Goal: Task Accomplishment & Management: Manage account settings

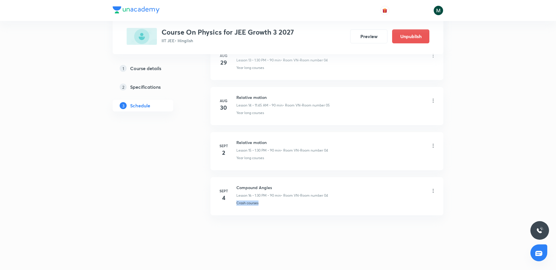
drag, startPoint x: 483, startPoint y: 195, endPoint x: 485, endPoint y: 270, distance: 75.1
click at [285, 209] on li "Sept 4 Compound Angles Lesson 16 • 1:30 PM • 90 min • Room VN-Room number 04 Cr…" at bounding box center [326, 196] width 233 height 38
click at [223, 189] on h6 "Sept" at bounding box center [224, 190] width 12 height 5
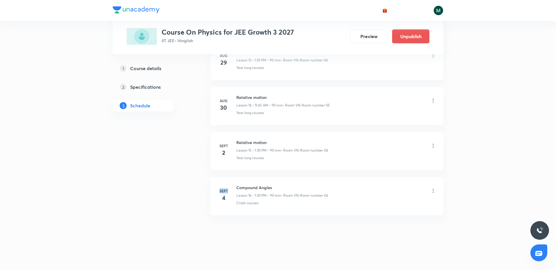
click at [223, 189] on h6 "Sept" at bounding box center [224, 190] width 12 height 5
click at [215, 206] on li "Sept 4 Compound Angles Lesson 16 • 1:30 PM • 90 min • Room VN-Room number 04 Cr…" at bounding box center [326, 196] width 233 height 38
click at [223, 198] on h4 "4" at bounding box center [224, 198] width 12 height 9
click at [223, 190] on h6 "Sept" at bounding box center [224, 190] width 12 height 5
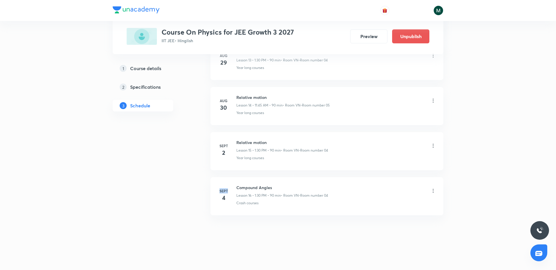
click at [223, 190] on h6 "Sept" at bounding box center [224, 190] width 12 height 5
click at [224, 152] on h4 "2" at bounding box center [224, 152] width 12 height 9
click at [224, 145] on h6 "Sept" at bounding box center [224, 145] width 12 height 5
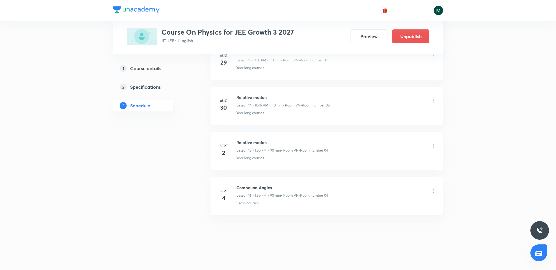
click at [223, 103] on h4 "30" at bounding box center [224, 107] width 12 height 9
click at [223, 98] on h6 "Aug" at bounding box center [224, 100] width 12 height 5
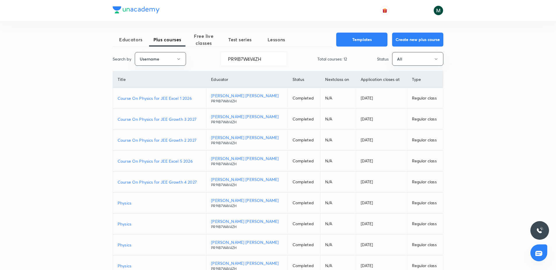
click at [173, 162] on p "Course On Physics for JEE Excel 5 2026" at bounding box center [160, 161] width 84 height 6
click at [244, 58] on input "PR9IB7W4V4ZH" at bounding box center [254, 59] width 66 height 15
paste input "unacademy-user-641B5I3BQVX2"
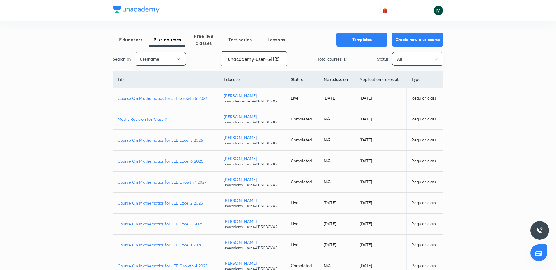
click at [186, 244] on p "Course On Mathematics for JEE Excel 1 2026" at bounding box center [166, 245] width 97 height 6
click at [190, 201] on p "Course On Mathematics for JEE Excel 2 2026" at bounding box center [166, 203] width 97 height 6
click at [247, 54] on input "unacademy-user-641B5I3BQVX2" at bounding box center [254, 59] width 66 height 15
paste input "UKU6WL367E2B"
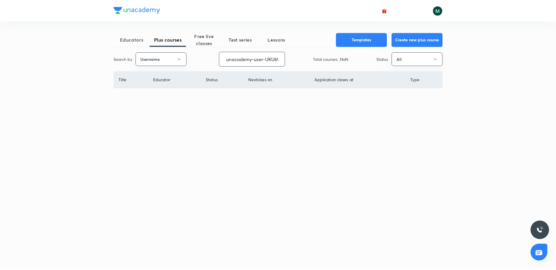
scroll to position [0, 24]
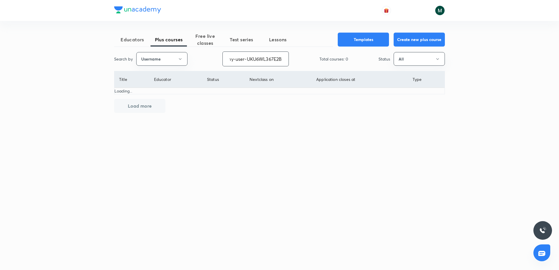
type input "unacademy-user-UKU6WL367E2B"
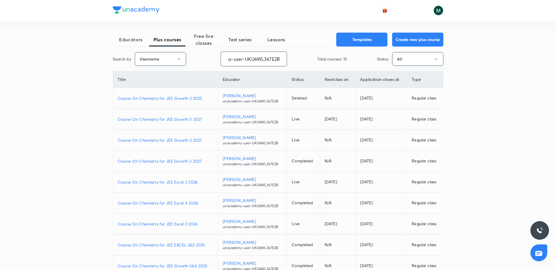
scroll to position [0, 0]
click at [175, 224] on p "Course On Chemistry for JEE Excel 3 2026" at bounding box center [165, 224] width 95 height 6
click at [161, 139] on p "Course On Chemistry for JEE Growth 3 2027" at bounding box center [165, 140] width 95 height 6
click at [182, 183] on p "Course On Chemistry for JEE Excel 2 2026" at bounding box center [165, 182] width 95 height 6
click at [180, 120] on p "Course On Chemistry for JEE Growth 5 2027" at bounding box center [165, 119] width 95 height 6
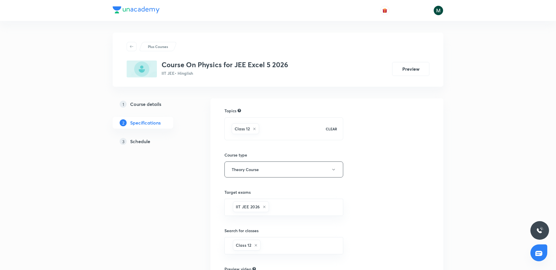
click at [130, 139] on h5 "Schedule" at bounding box center [140, 141] width 20 height 7
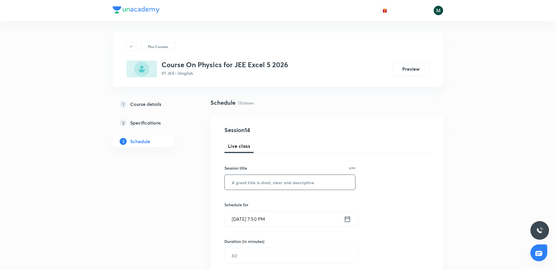
click at [263, 179] on input "text" at bounding box center [290, 182] width 130 height 15
paste input "ray optics -2"
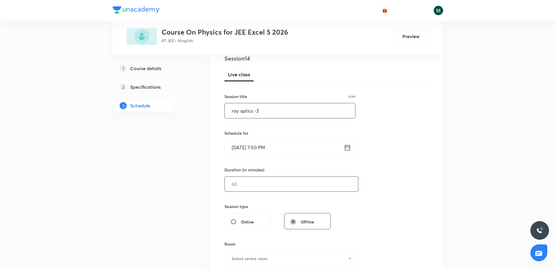
scroll to position [73, 0]
type input "ray optics -2"
click at [251, 184] on input "text" at bounding box center [291, 183] width 133 height 15
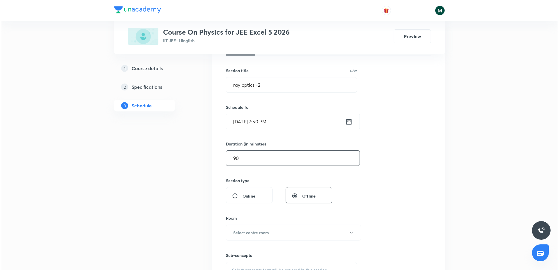
scroll to position [109, 0]
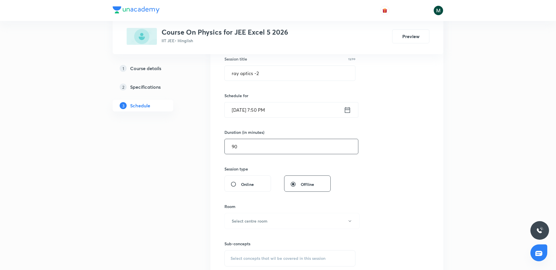
type input "90"
click at [255, 212] on div "Room Select centre room" at bounding box center [289, 216] width 131 height 26
click at [255, 216] on button "Select centre room" at bounding box center [291, 221] width 135 height 16
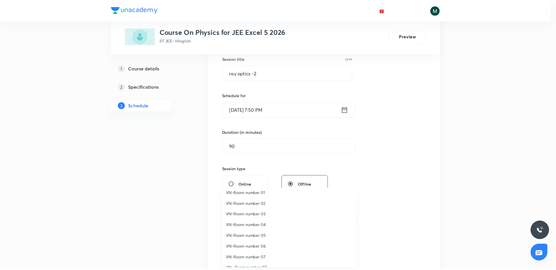
scroll to position [0, 0]
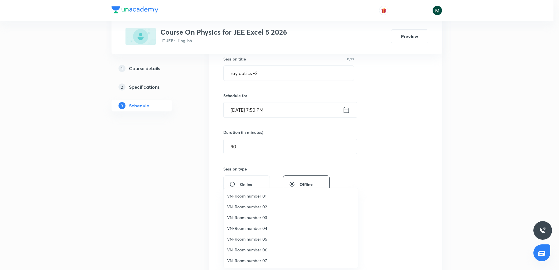
click at [262, 251] on span "VN-Room number 06" at bounding box center [290, 250] width 127 height 6
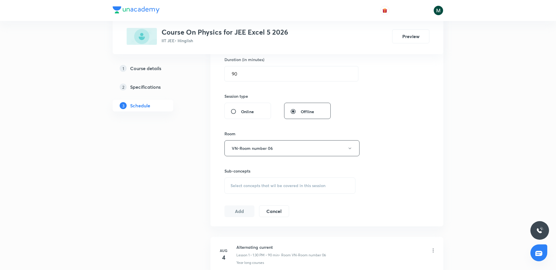
click at [266, 181] on div "Select concepts that wil be covered in this session" at bounding box center [289, 186] width 131 height 16
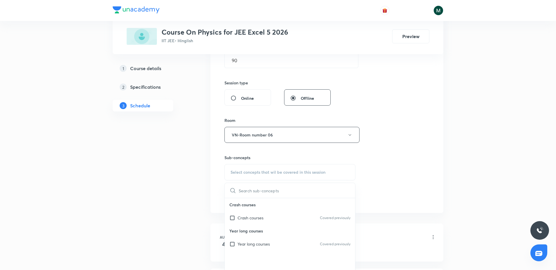
scroll to position [218, 0]
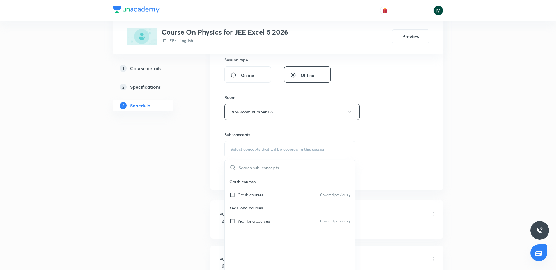
drag, startPoint x: 258, startPoint y: 193, endPoint x: 216, endPoint y: 199, distance: 43.0
click at [257, 193] on p "Crash courses" at bounding box center [250, 195] width 26 height 6
checkbox input "true"
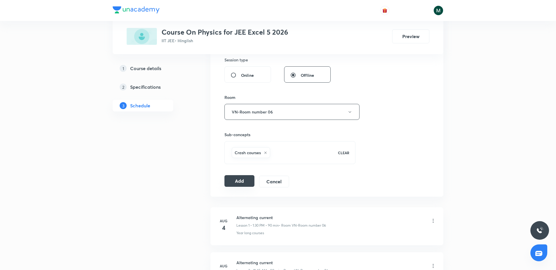
click at [243, 182] on button "Add" at bounding box center [239, 181] width 30 height 12
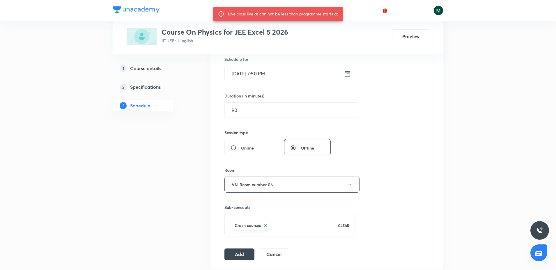
scroll to position [109, 0]
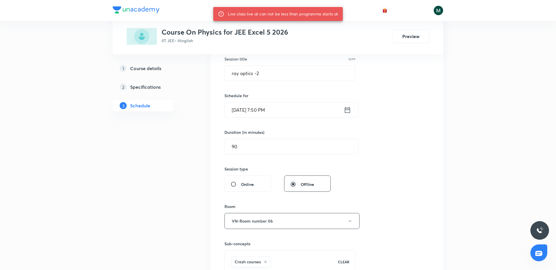
click at [264, 112] on input "Sept 3, 2025, 7:50 PM" at bounding box center [284, 109] width 119 height 15
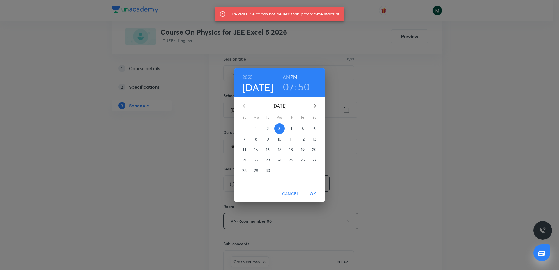
click at [290, 131] on p "4" at bounding box center [291, 129] width 2 height 6
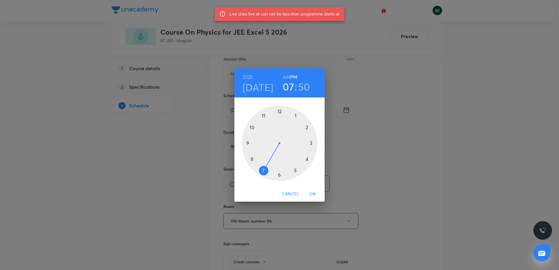
click at [287, 76] on h6 "AM" at bounding box center [286, 77] width 7 height 8
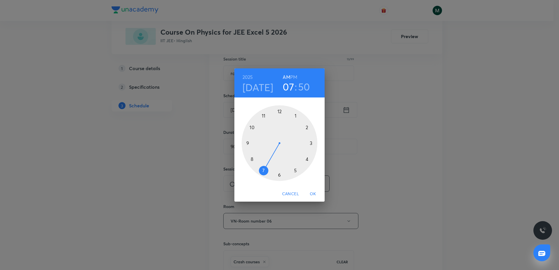
click at [264, 116] on div at bounding box center [280, 143] width 76 height 76
drag, startPoint x: 265, startPoint y: 138, endPoint x: 252, endPoint y: 142, distance: 13.5
click at [252, 142] on div at bounding box center [280, 143] width 76 height 76
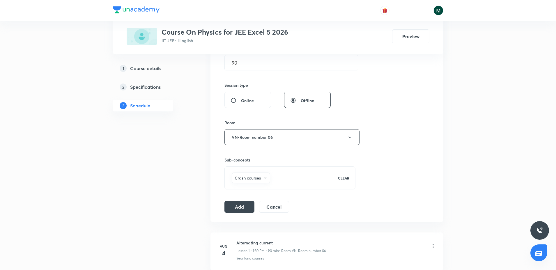
scroll to position [218, 0]
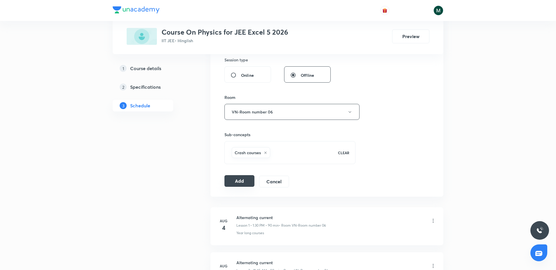
click at [235, 181] on button "Add" at bounding box center [239, 181] width 30 height 12
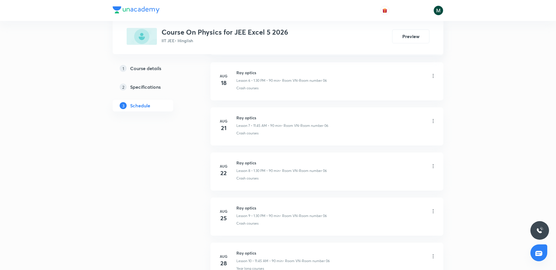
scroll to position [790, 0]
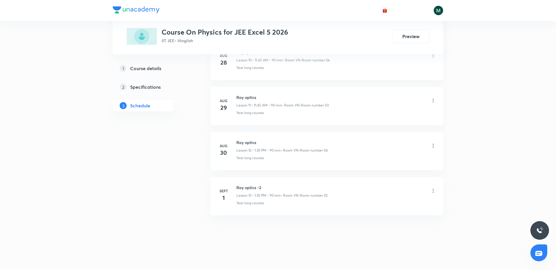
drag, startPoint x: 251, startPoint y: 107, endPoint x: 267, endPoint y: 225, distance: 119.0
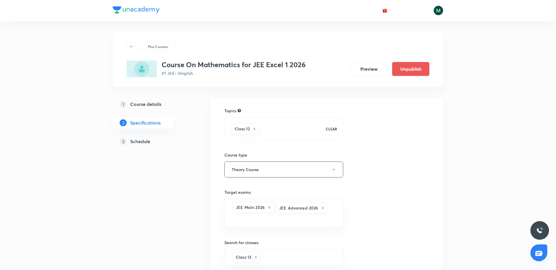
click at [138, 142] on h5 "Schedule" at bounding box center [140, 141] width 20 height 7
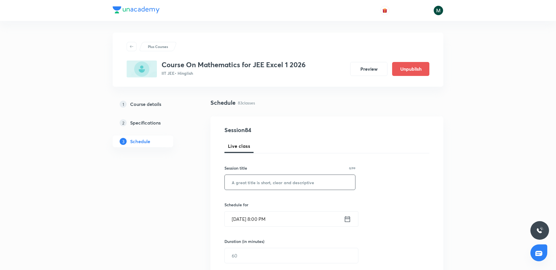
click at [252, 189] on input "text" at bounding box center [290, 182] width 130 height 15
paste input "definite integration"
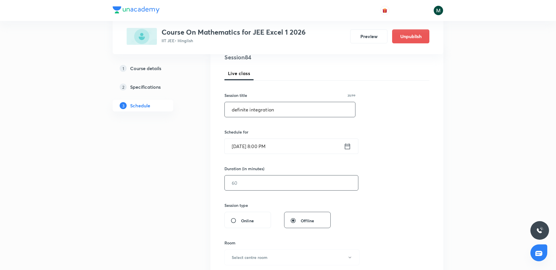
type input "definite integration"
click at [258, 186] on input "text" at bounding box center [291, 183] width 133 height 15
type input "90"
click at [266, 148] on input "Sept 3, 2025, 8:00 PM" at bounding box center [284, 146] width 119 height 15
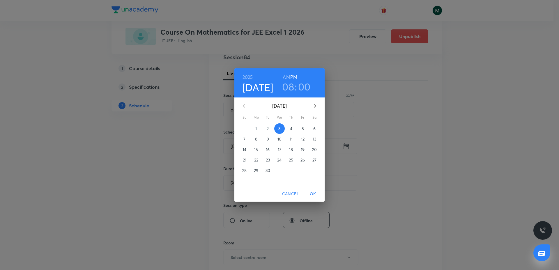
click at [288, 127] on span "4" at bounding box center [291, 129] width 10 height 6
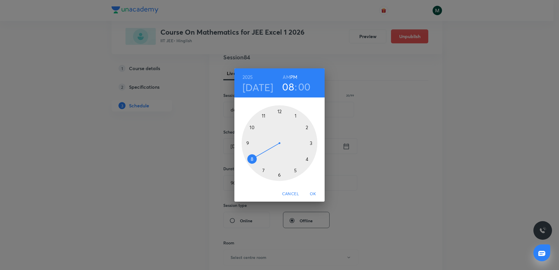
click at [285, 91] on h3 "08" at bounding box center [288, 87] width 12 height 12
click at [265, 165] on div at bounding box center [280, 143] width 76 height 76
drag, startPoint x: 286, startPoint y: 75, endPoint x: 284, endPoint y: 83, distance: 8.6
click at [285, 75] on h6 "AM" at bounding box center [286, 77] width 7 height 8
drag, startPoint x: 285, startPoint y: 119, endPoint x: 280, endPoint y: 166, distance: 47.4
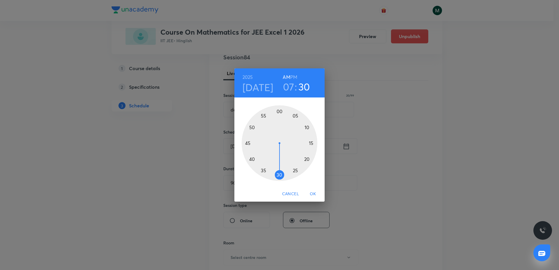
click at [280, 166] on div at bounding box center [280, 143] width 76 height 76
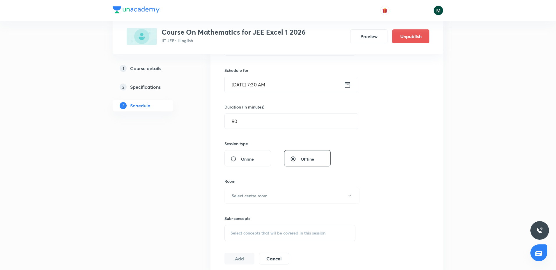
scroll to position [146, 0]
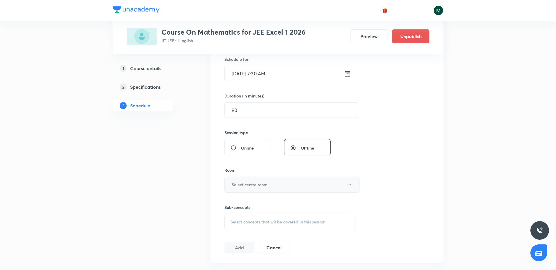
click at [259, 183] on h6 "Select centre room" at bounding box center [250, 185] width 36 height 6
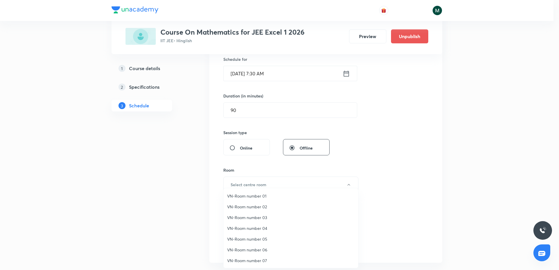
click at [258, 249] on span "VN-Room number 06" at bounding box center [290, 250] width 127 height 6
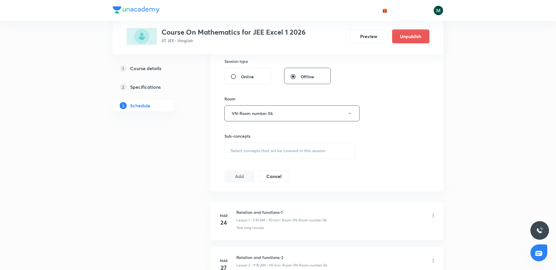
scroll to position [218, 0]
click at [265, 156] on div "Select concepts that wil be covered in this session" at bounding box center [289, 149] width 131 height 16
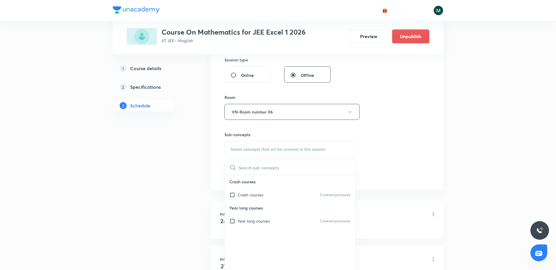
drag, startPoint x: 251, startPoint y: 192, endPoint x: 187, endPoint y: 189, distance: 64.4
click at [251, 192] on p "Crash courses" at bounding box center [250, 195] width 26 height 6
checkbox input "true"
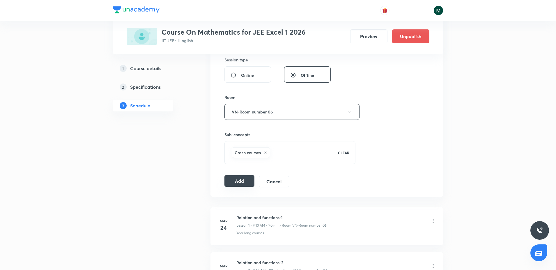
click at [239, 180] on button "Add" at bounding box center [239, 181] width 30 height 12
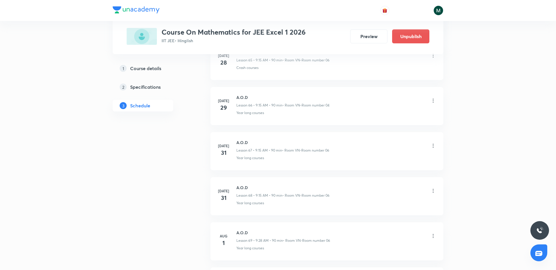
scroll to position [3948, 0]
drag, startPoint x: 274, startPoint y: 72, endPoint x: 288, endPoint y: 202, distance: 130.3
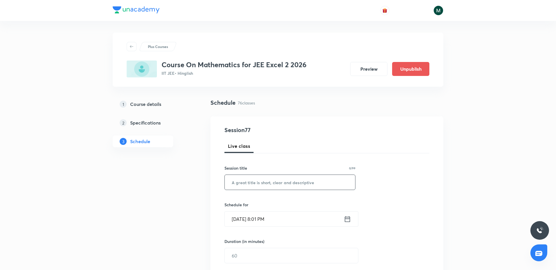
click at [269, 183] on input "text" at bounding box center [290, 182] width 130 height 15
paste input "definite integration"
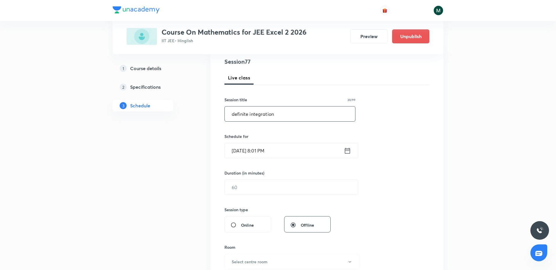
scroll to position [73, 0]
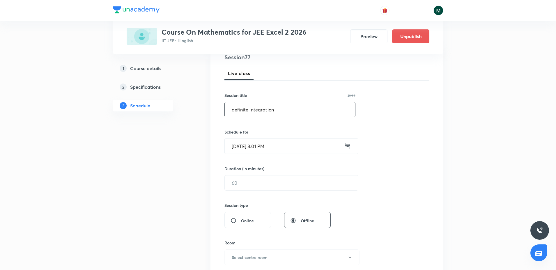
type input "definite integration"
click at [263, 175] on div "Duration (in minutes) ​" at bounding box center [277, 178] width 106 height 25
drag, startPoint x: 262, startPoint y: 175, endPoint x: 259, endPoint y: 178, distance: 5.0
click at [260, 178] on div "Duration (in minutes) ​" at bounding box center [277, 178] width 106 height 25
click at [258, 183] on input "text" at bounding box center [291, 183] width 133 height 15
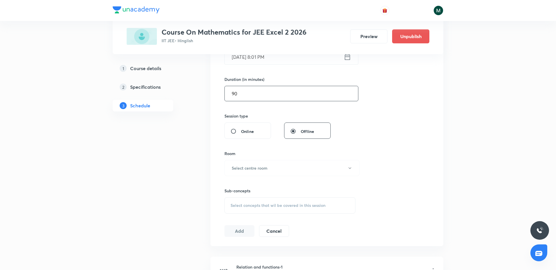
scroll to position [182, 0]
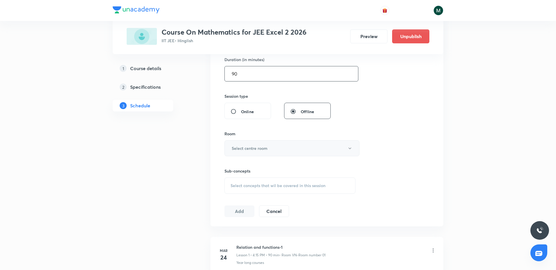
type input "90"
click at [255, 141] on button "Select centre room" at bounding box center [291, 148] width 135 height 16
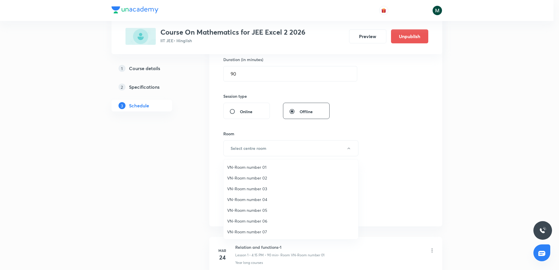
click at [260, 197] on span "VN-Room number 04" at bounding box center [290, 199] width 127 height 6
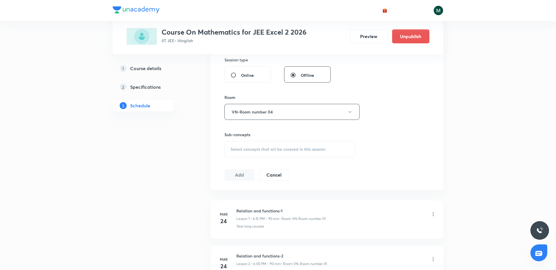
click at [265, 152] on div "Select concepts that wil be covered in this session" at bounding box center [289, 149] width 131 height 16
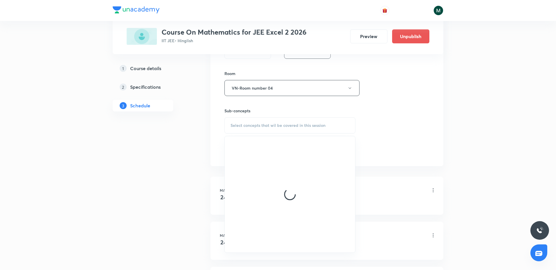
scroll to position [255, 0]
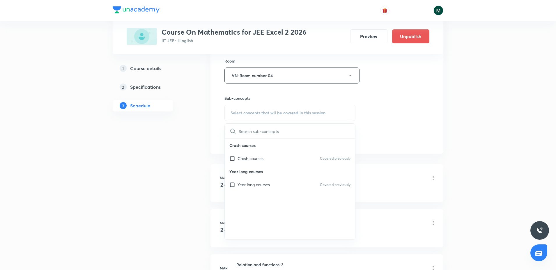
drag, startPoint x: 258, startPoint y: 164, endPoint x: 198, endPoint y: 162, distance: 60.0
click at [257, 164] on div "Crash courses Covered previously" at bounding box center [290, 158] width 130 height 13
checkbox input "true"
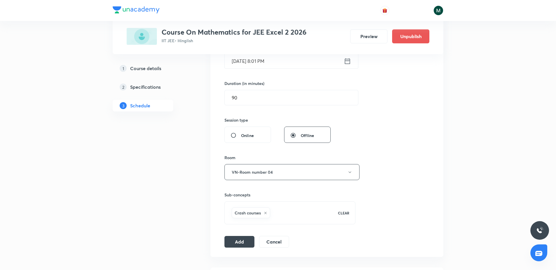
scroll to position [146, 0]
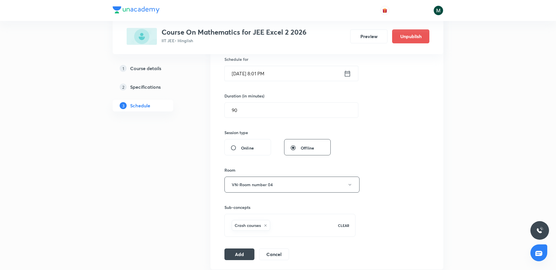
click at [264, 73] on input "[DATE] 8:01 PM" at bounding box center [284, 73] width 119 height 15
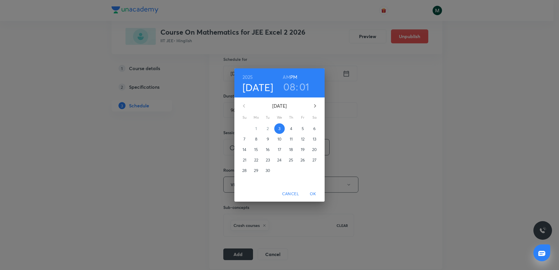
click at [290, 127] on p "4" at bounding box center [291, 129] width 2 height 6
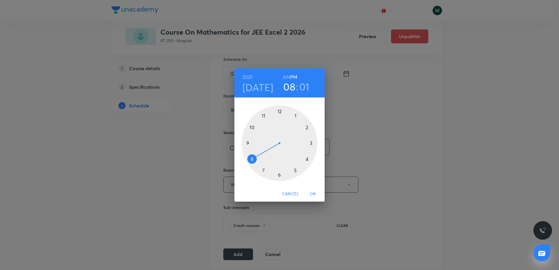
click at [307, 159] on div at bounding box center [280, 143] width 76 height 76
click at [288, 78] on h6 "AM" at bounding box center [286, 77] width 7 height 8
click at [293, 76] on h6 "PM" at bounding box center [293, 77] width 7 height 8
drag, startPoint x: 290, startPoint y: 108, endPoint x: 305, endPoint y: 144, distance: 39.0
click at [305, 144] on div at bounding box center [280, 143] width 76 height 76
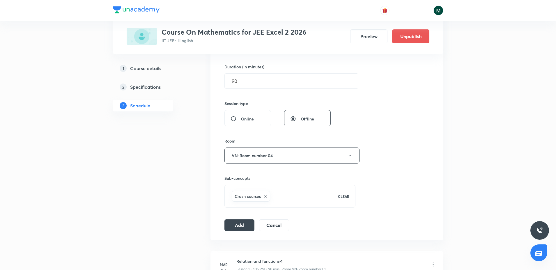
scroll to position [182, 0]
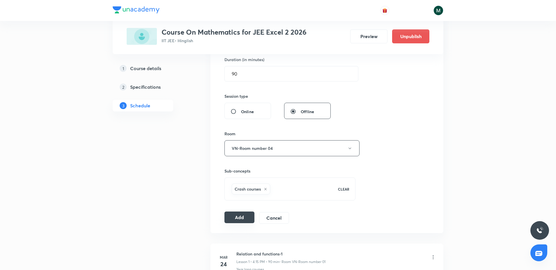
click at [240, 217] on button "Add" at bounding box center [239, 218] width 30 height 12
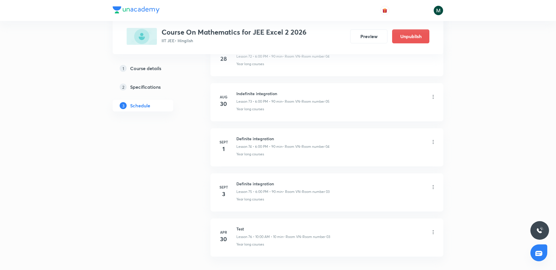
scroll to position [3632, 0]
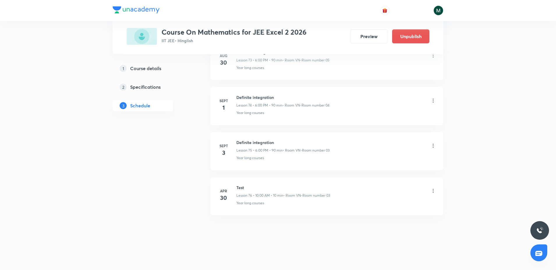
drag, startPoint x: 327, startPoint y: 123, endPoint x: 334, endPoint y: 217, distance: 94.8
click at [328, 194] on p "• Room VN-Room number 03" at bounding box center [306, 195] width 47 height 5
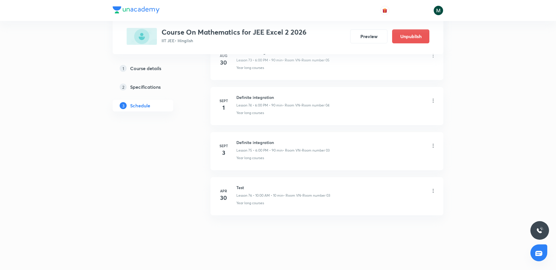
click at [279, 196] on p "Lesson 76 • 10:00 AM • 10 min" at bounding box center [259, 195] width 47 height 5
click at [279, 196] on p "Lesson 77 • 4:15 PM • 90 min" at bounding box center [258, 195] width 45 height 5
drag, startPoint x: 328, startPoint y: 196, endPoint x: 237, endPoint y: 196, distance: 91.7
click at [237, 196] on div "Lesson 77 • 4:15 PM • 90 min • Room VN-Room number 04" at bounding box center [282, 195] width 92 height 5
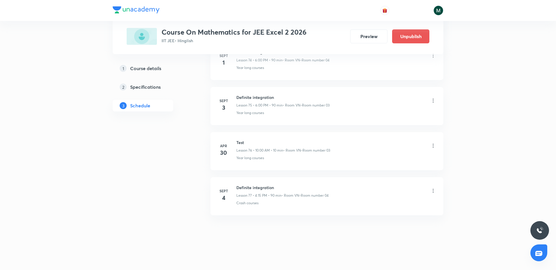
click at [331, 197] on div "Definite integration Lesson 77 • 4:15 PM • 90 min • Room VN-Room number 04" at bounding box center [336, 192] width 200 height 14
drag, startPoint x: 331, startPoint y: 195, endPoint x: 237, endPoint y: 197, distance: 94.3
click at [237, 197] on div "Definite integration Lesson 77 • 4:15 PM • 90 min • Room VN-Room number 04" at bounding box center [336, 192] width 200 height 14
click at [288, 214] on li "[DATE] Definite integration Lesson 77 • 4:15 PM • 90 min • Room VN-Room number …" at bounding box center [326, 196] width 233 height 38
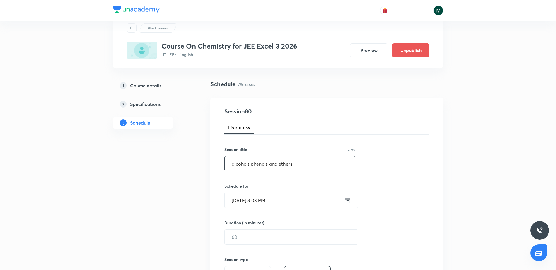
scroll to position [73, 0]
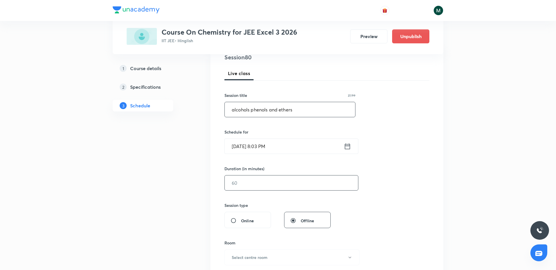
type input "alcohols phenols and ethers"
click at [247, 187] on input "text" at bounding box center [291, 183] width 133 height 15
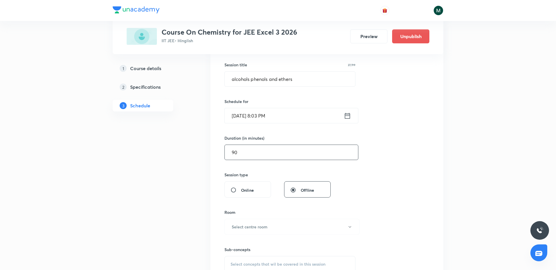
scroll to position [146, 0]
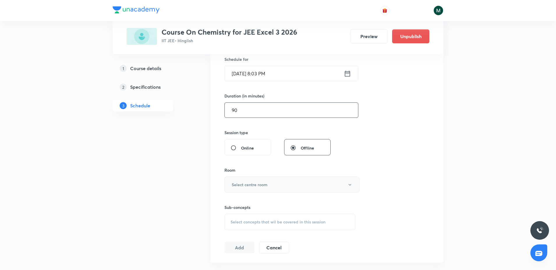
type input "90"
click at [261, 184] on h6 "Select centre room" at bounding box center [250, 185] width 36 height 6
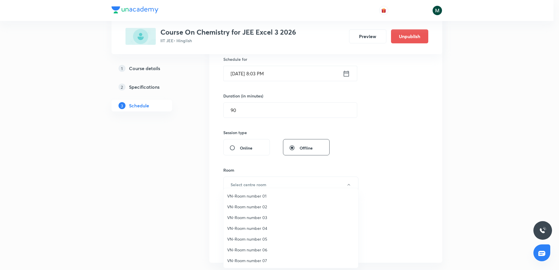
click at [262, 230] on span "VN-Room number 04" at bounding box center [290, 228] width 127 height 6
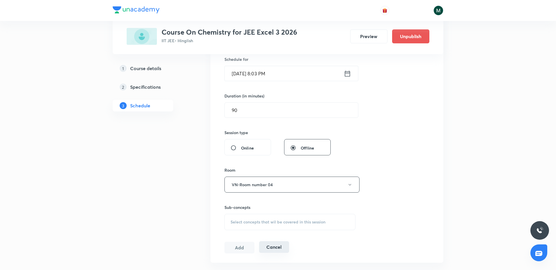
scroll to position [218, 0]
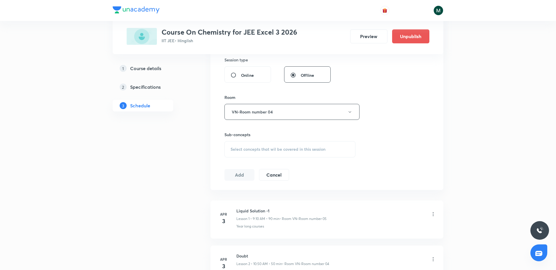
click at [265, 149] on span "Select concepts that wil be covered in this session" at bounding box center [278, 149] width 95 height 5
click at [250, 196] on p "Crash courses" at bounding box center [250, 195] width 26 height 6
checkbox input "true"
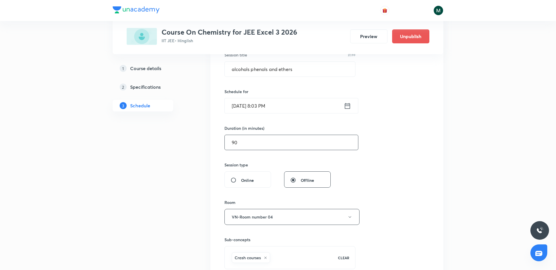
scroll to position [109, 0]
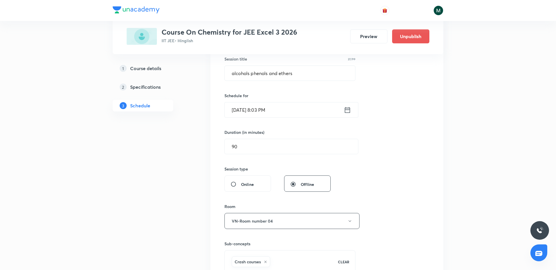
click at [267, 109] on input "[DATE] 8:03 PM" at bounding box center [284, 109] width 119 height 15
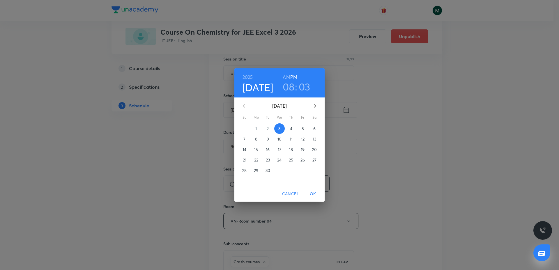
click at [291, 130] on p "4" at bounding box center [291, 129] width 2 height 6
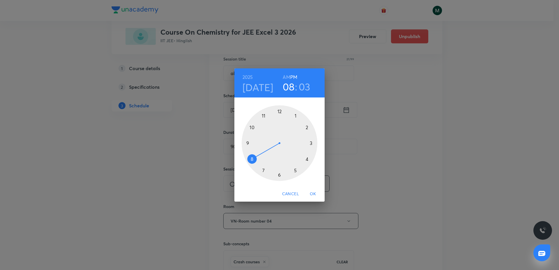
click at [247, 144] on div at bounding box center [280, 143] width 76 height 76
click at [284, 75] on h6 "AM" at bounding box center [286, 77] width 7 height 8
drag, startPoint x: 285, startPoint y: 139, endPoint x: 292, endPoint y: 143, distance: 8.3
click at [292, 143] on div at bounding box center [280, 143] width 76 height 76
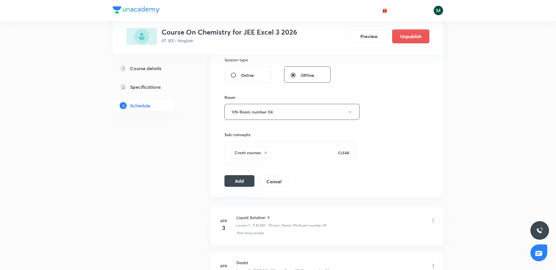
click at [242, 176] on button "Add" at bounding box center [239, 181] width 30 height 12
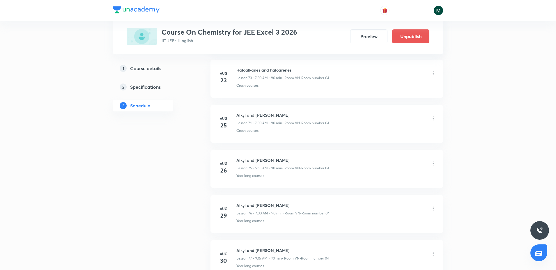
scroll to position [3767, 0]
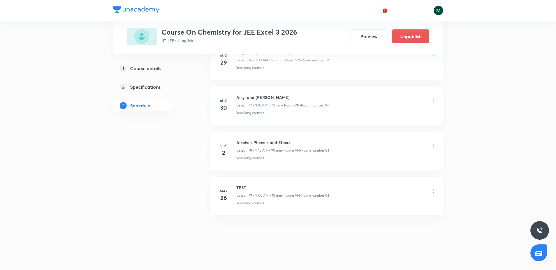
drag, startPoint x: 296, startPoint y: 70, endPoint x: 295, endPoint y: 247, distance: 177.3
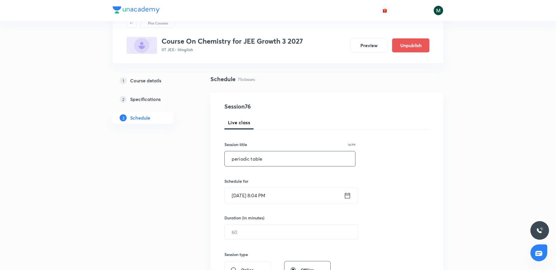
scroll to position [36, 0]
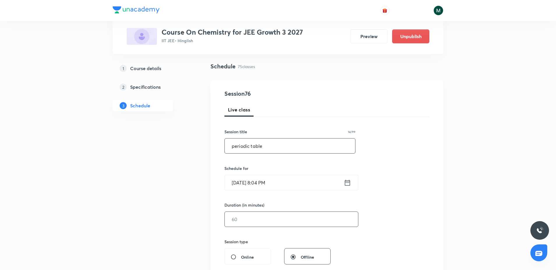
type input "periodic table"
click at [271, 219] on input "text" at bounding box center [291, 219] width 133 height 15
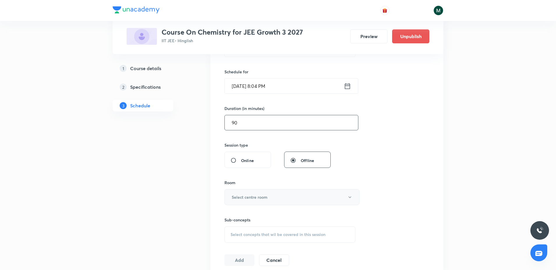
scroll to position [146, 0]
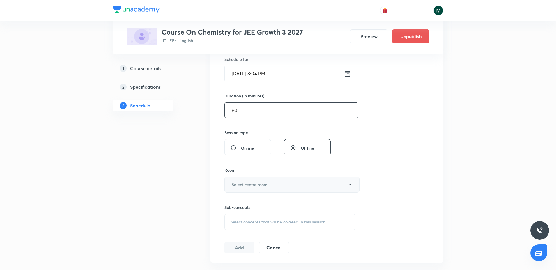
type input "90"
click at [269, 185] on button "Select centre room" at bounding box center [291, 185] width 135 height 16
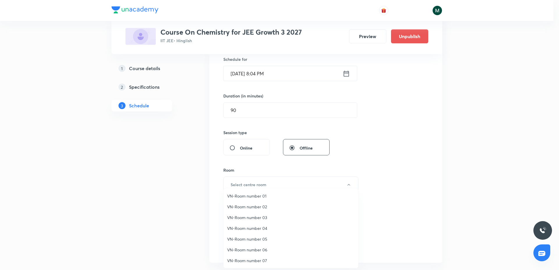
click at [259, 229] on span "VN-Room number 04" at bounding box center [290, 228] width 127 height 6
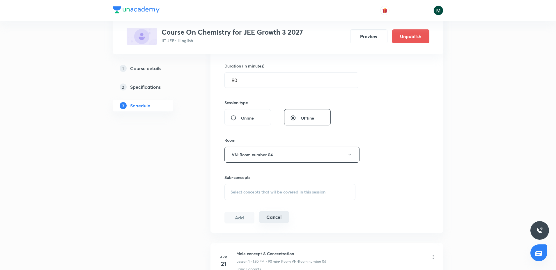
scroll to position [218, 0]
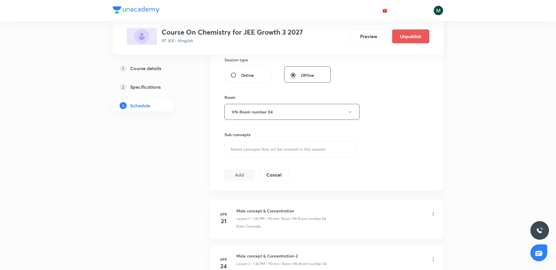
click at [263, 148] on span "Select concepts that wil be covered in this session" at bounding box center [278, 149] width 95 height 5
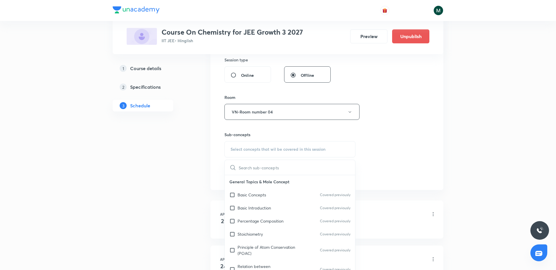
drag, startPoint x: 249, startPoint y: 192, endPoint x: 198, endPoint y: 195, distance: 51.6
click at [248, 192] on p "Basic Concepts" at bounding box center [251, 195] width 29 height 6
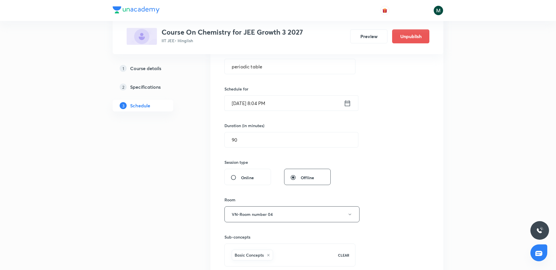
scroll to position [73, 0]
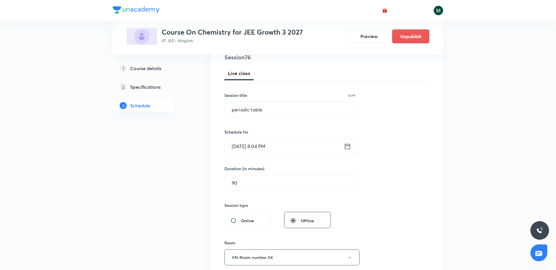
click at [259, 150] on input "[DATE] 8:04 PM" at bounding box center [284, 146] width 119 height 15
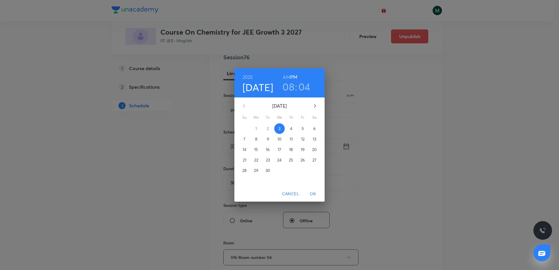
click at [292, 127] on p "4" at bounding box center [291, 129] width 2 height 6
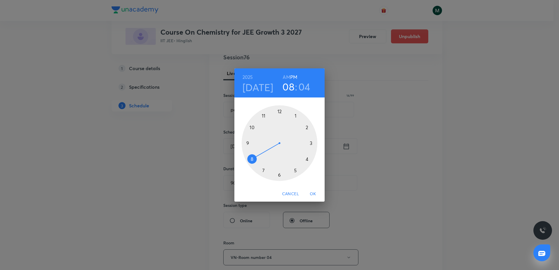
click at [264, 118] on div at bounding box center [280, 143] width 76 height 76
click at [289, 75] on h6 "AM" at bounding box center [286, 77] width 7 height 8
drag, startPoint x: 273, startPoint y: 148, endPoint x: 254, endPoint y: 143, distance: 19.3
click at [254, 143] on div at bounding box center [280, 143] width 76 height 76
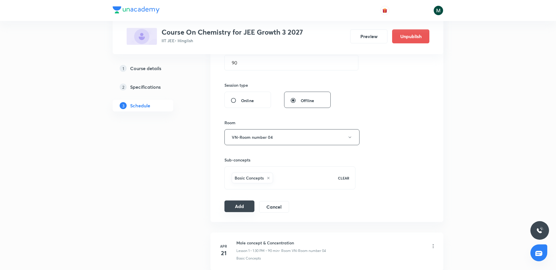
scroll to position [218, 0]
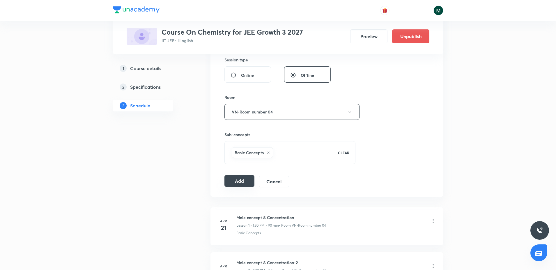
click at [246, 177] on button "Add" at bounding box center [239, 181] width 30 height 12
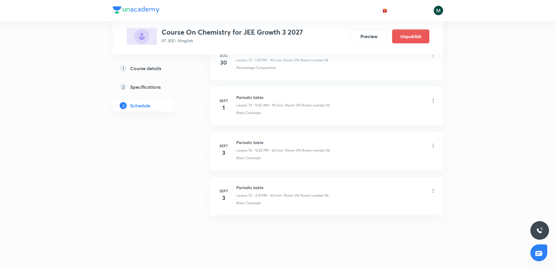
scroll to position [3312, 0]
drag, startPoint x: 266, startPoint y: 84, endPoint x: 251, endPoint y: 265, distance: 181.4
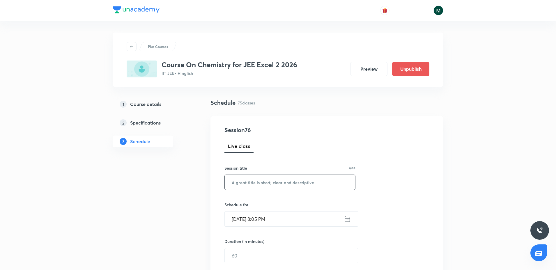
click at [263, 185] on input "text" at bounding box center [290, 182] width 130 height 15
paste input "alcohols phenols and ethers"
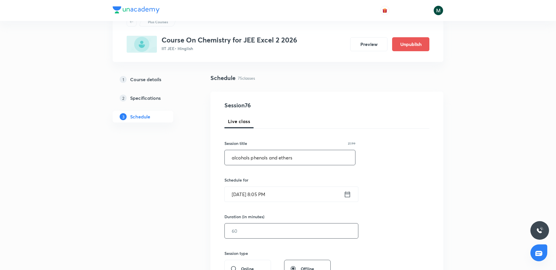
scroll to position [73, 0]
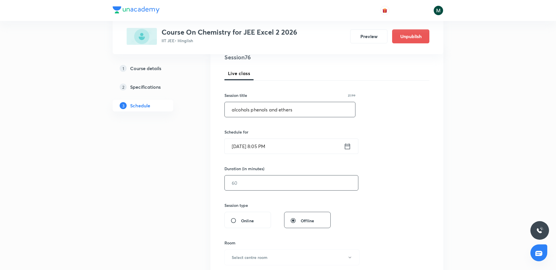
type input "alcohols phenols and ethers"
click at [240, 186] on input "text" at bounding box center [291, 183] width 133 height 15
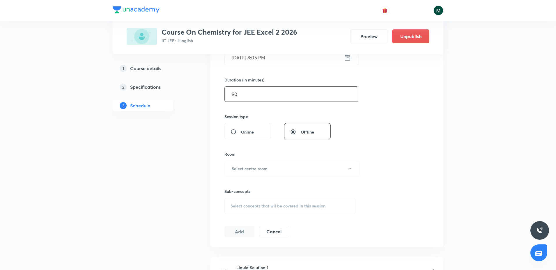
scroll to position [182, 0]
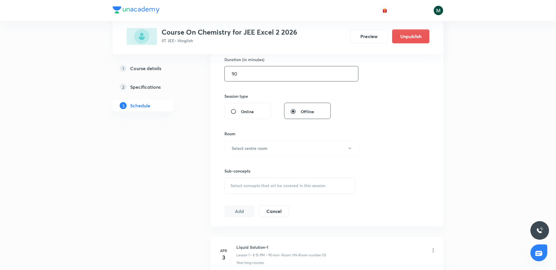
type input "90"
click at [254, 184] on span "Select concepts that wil be covered in this session" at bounding box center [278, 185] width 95 height 5
click at [248, 233] on p "Crash courses" at bounding box center [250, 231] width 26 height 6
checkbox input "true"
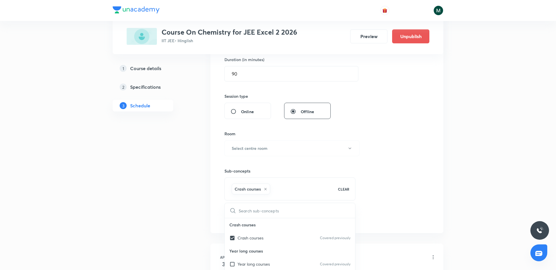
click at [262, 147] on h6 "Select centre room" at bounding box center [250, 148] width 36 height 6
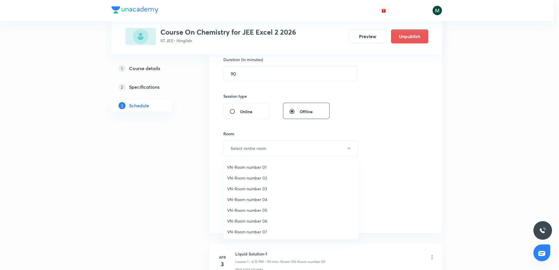
click at [259, 201] on span "VN-Room number 04" at bounding box center [290, 199] width 127 height 6
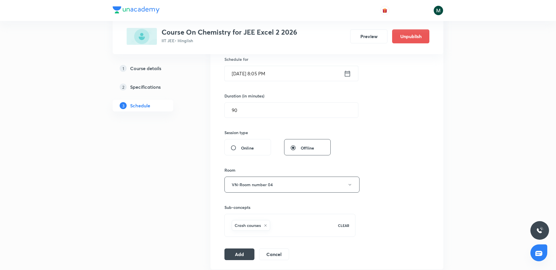
scroll to position [109, 0]
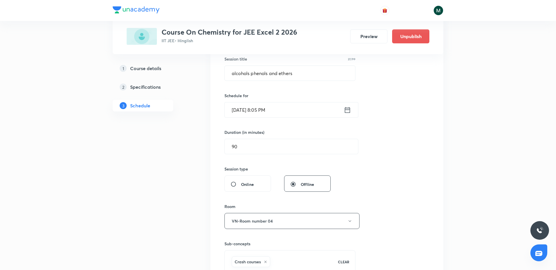
click at [284, 113] on input "Sept 3, 2025, 8:05 PM" at bounding box center [284, 109] width 119 height 15
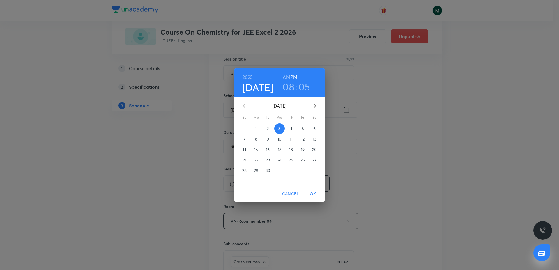
click at [289, 132] on button "4" at bounding box center [291, 128] width 10 height 10
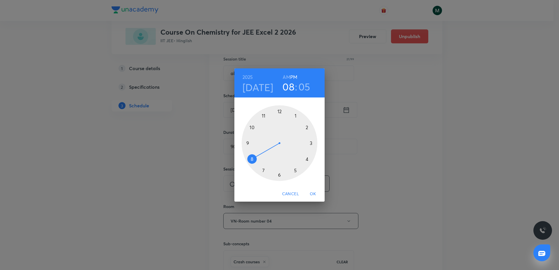
click at [278, 176] on div at bounding box center [280, 143] width 76 height 76
click at [279, 118] on div at bounding box center [280, 143] width 76 height 76
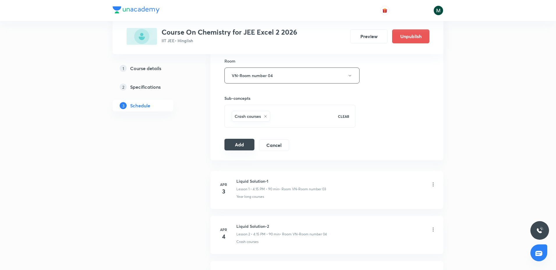
click at [244, 146] on button "Add" at bounding box center [239, 145] width 30 height 12
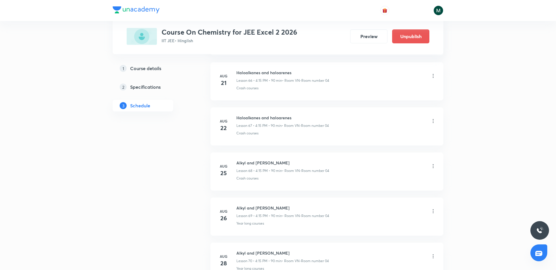
scroll to position [3587, 0]
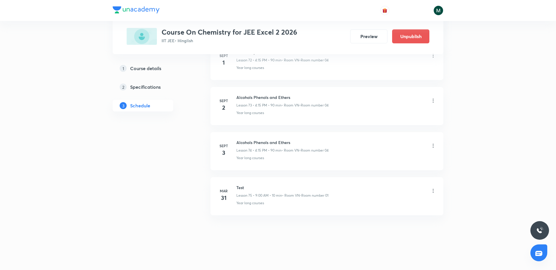
drag, startPoint x: 285, startPoint y: 75, endPoint x: 293, endPoint y: 204, distance: 129.5
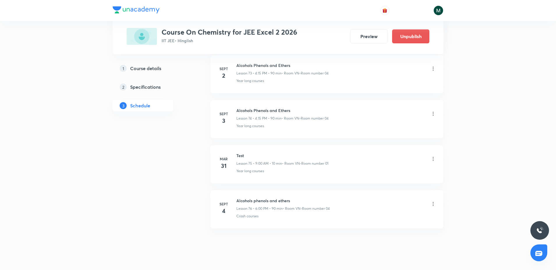
scroll to position [3358, 0]
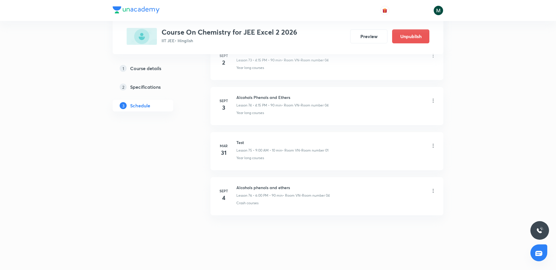
drag, startPoint x: 283, startPoint y: 133, endPoint x: 284, endPoint y: 143, distance: 10.2
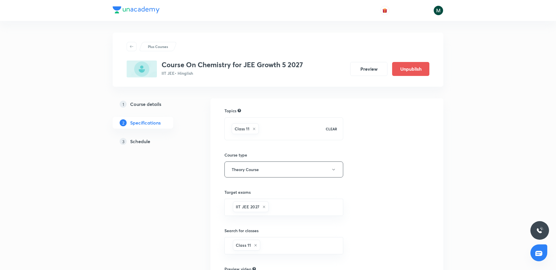
click at [136, 141] on h5 "Schedule" at bounding box center [140, 141] width 20 height 7
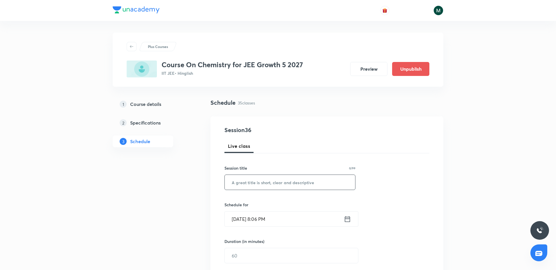
click at [241, 181] on input "text" at bounding box center [290, 182] width 130 height 15
paste input "atomic structure"
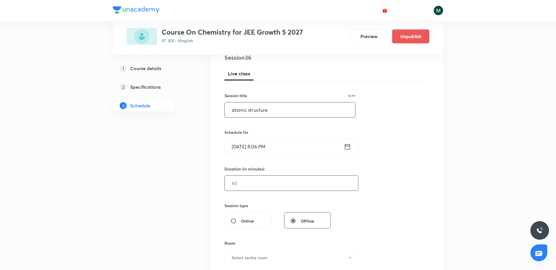
scroll to position [73, 0]
type input "atomic structure"
click at [252, 178] on input "text" at bounding box center [291, 183] width 133 height 15
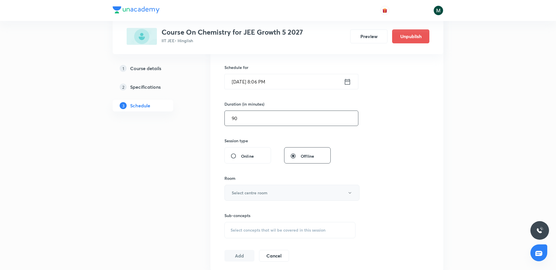
scroll to position [146, 0]
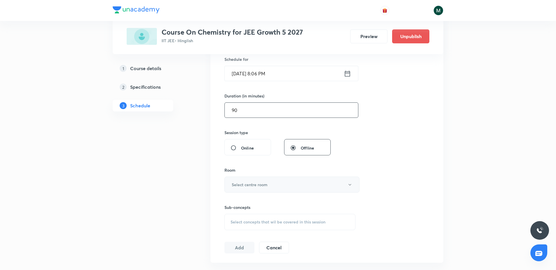
type input "90"
click at [257, 183] on h6 "Select centre room" at bounding box center [250, 185] width 36 height 6
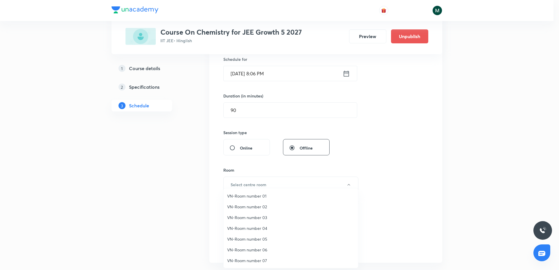
drag, startPoint x: 262, startPoint y: 250, endPoint x: 265, endPoint y: 173, distance: 76.9
click at [261, 250] on span "VN-Room number 06" at bounding box center [290, 250] width 127 height 6
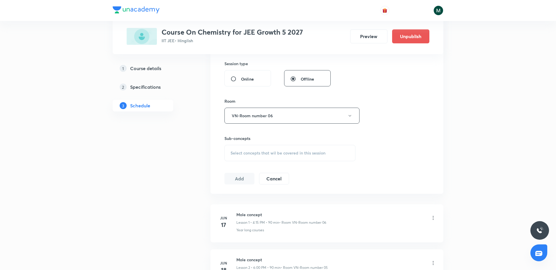
scroll to position [218, 0]
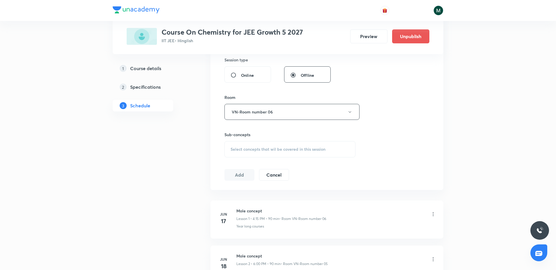
click at [265, 151] on span "Select concepts that wil be covered in this session" at bounding box center [278, 149] width 95 height 5
click at [255, 193] on p "Crash courses" at bounding box center [250, 195] width 26 height 6
checkbox input "true"
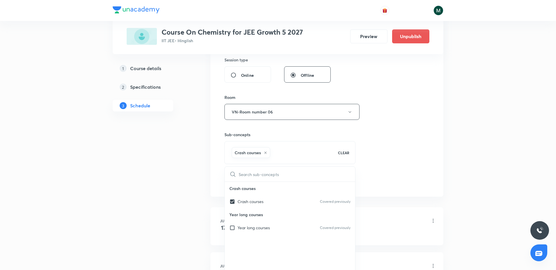
drag, startPoint x: 168, startPoint y: 189, endPoint x: 187, endPoint y: 187, distance: 19.0
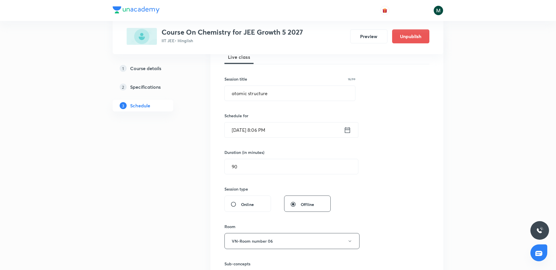
scroll to position [73, 0]
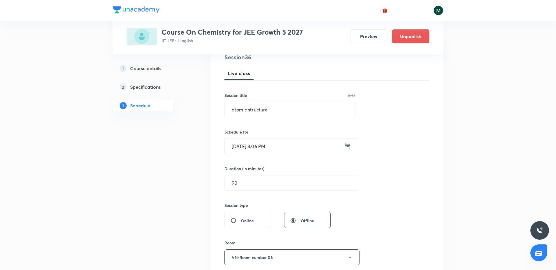
click at [276, 150] on input "[DATE] 8:06 PM" at bounding box center [284, 146] width 119 height 15
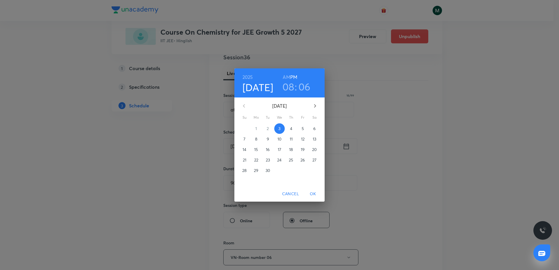
click at [293, 132] on button "4" at bounding box center [291, 128] width 10 height 10
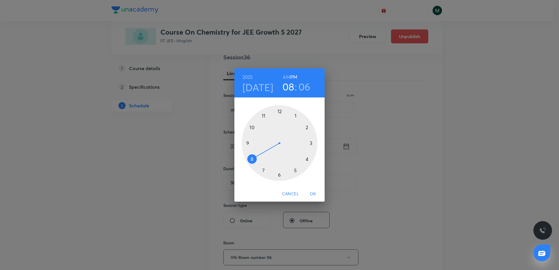
click at [308, 159] on div at bounding box center [280, 143] width 76 height 76
drag, startPoint x: 304, startPoint y: 143, endPoint x: 307, endPoint y: 143, distance: 3.5
click at [307, 143] on div at bounding box center [280, 143] width 76 height 76
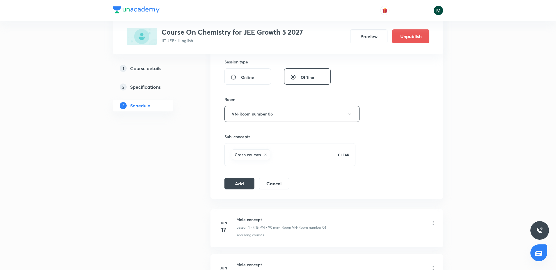
scroll to position [218, 0]
click at [244, 186] on button "Add" at bounding box center [239, 182] width 30 height 12
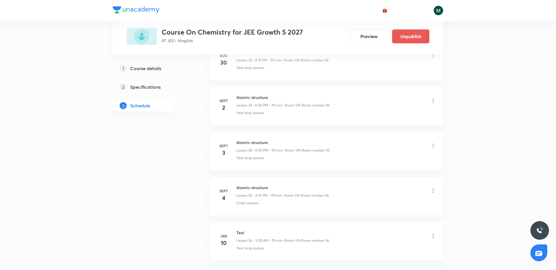
scroll to position [1553, 0]
